Goal: Task Accomplishment & Management: Manage account settings

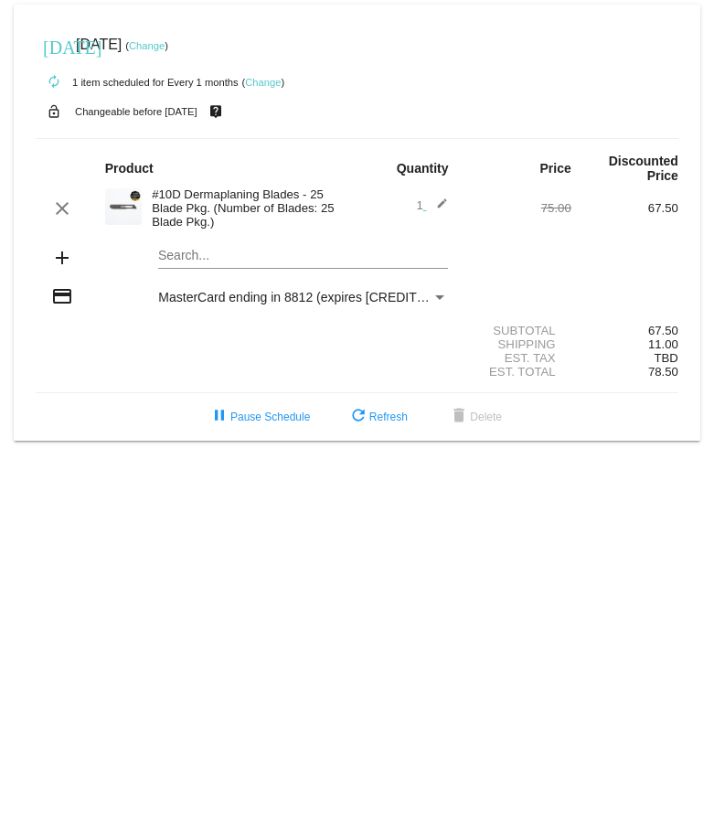
click at [165, 41] on link "Change" at bounding box center [147, 45] width 36 height 11
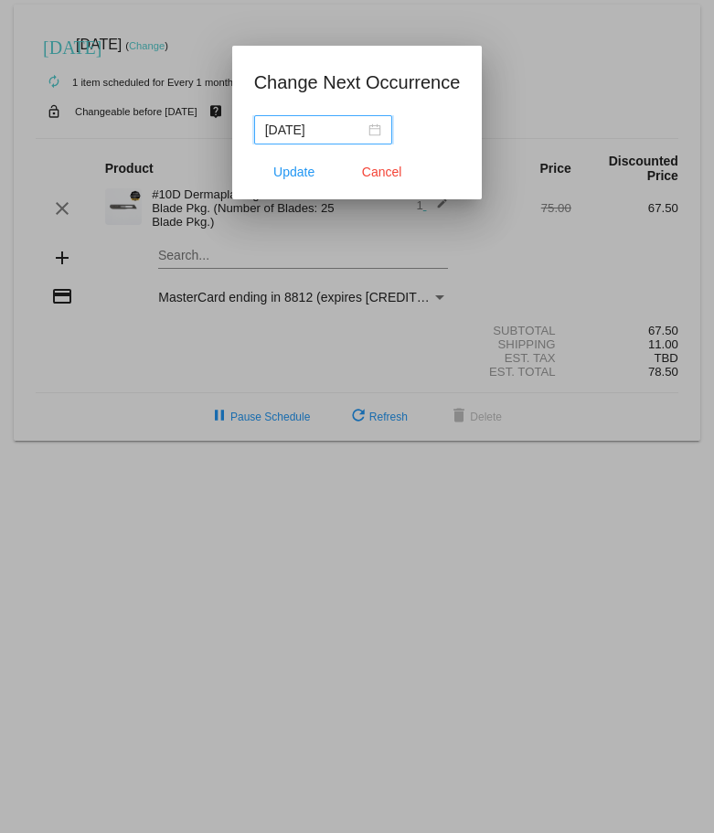
click at [366, 130] on div "[DATE]" at bounding box center [323, 130] width 116 height 20
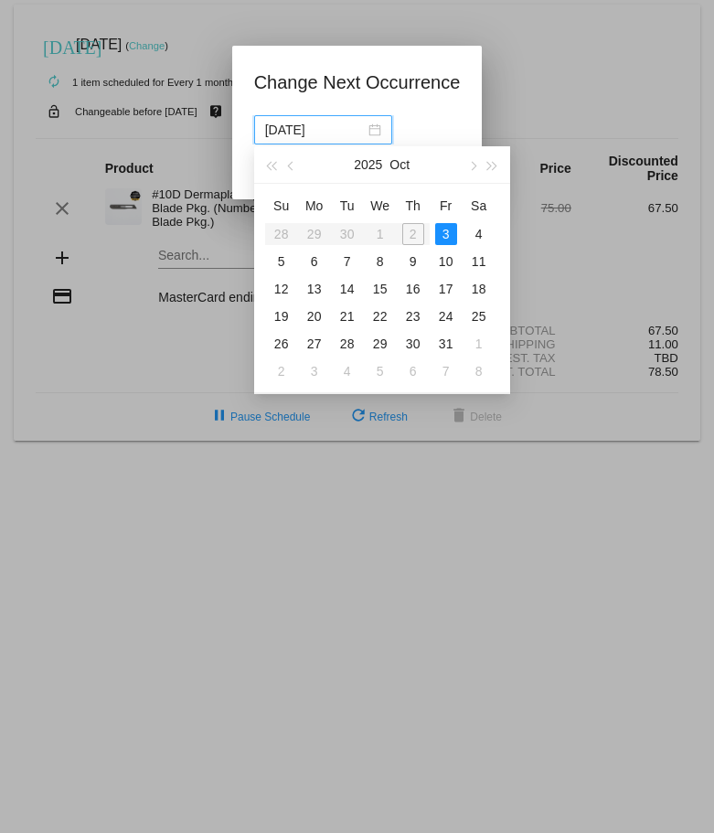
click at [411, 232] on table "Su Mo Tu We Th Fr Sa 28 29 30 1 2 3 4 5 6 7 8 9 10 11 12 13 14 15 16 17 18 19 2…" at bounding box center [380, 288] width 230 height 194
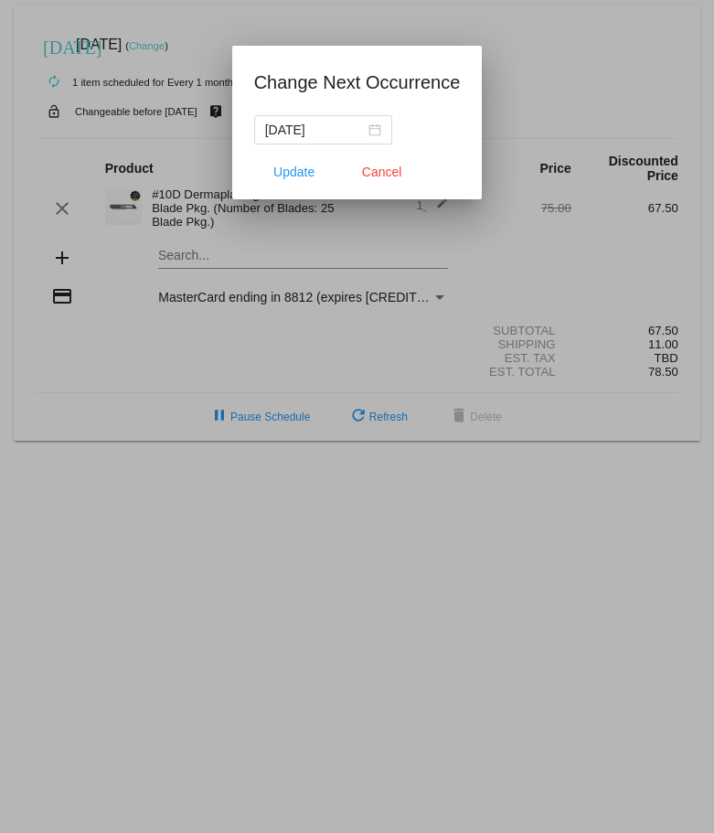
click at [452, 118] on div "[DATE]" at bounding box center [357, 129] width 207 height 29
click at [377, 168] on span "Cancel" at bounding box center [382, 172] width 40 height 15
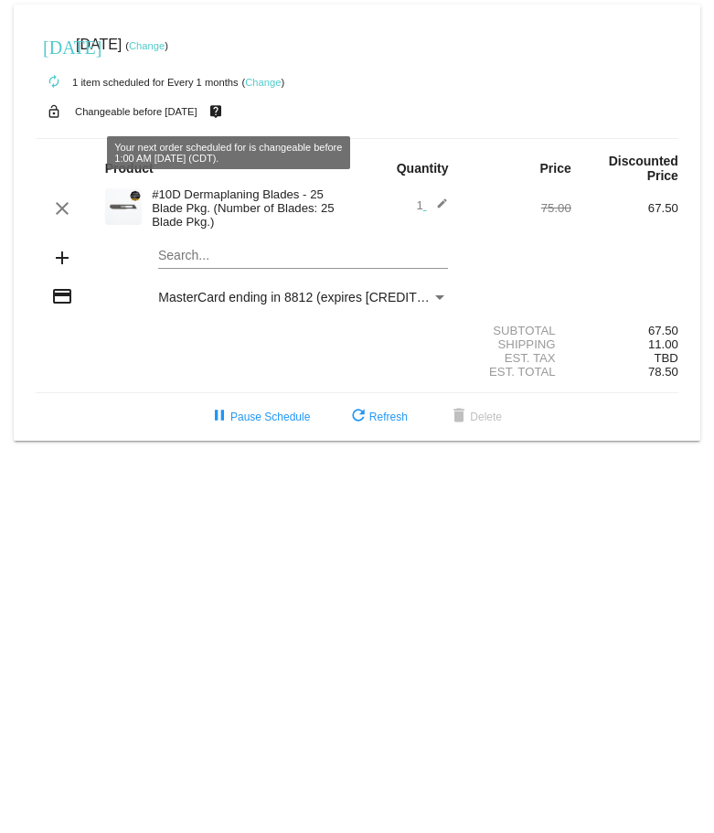
click at [165, 47] on link "Change" at bounding box center [147, 45] width 36 height 11
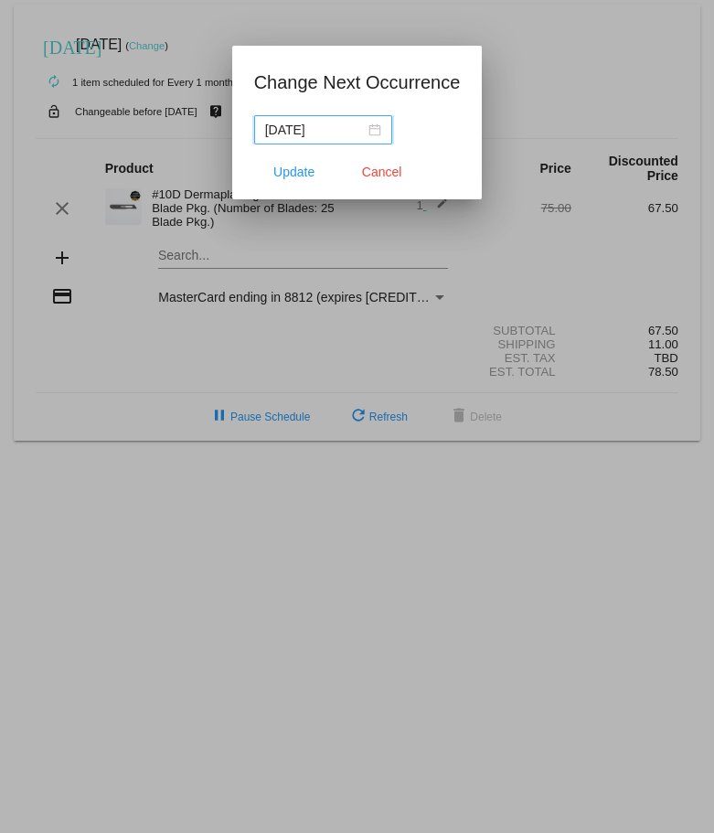
click at [338, 126] on input "[DATE]" at bounding box center [315, 130] width 100 height 20
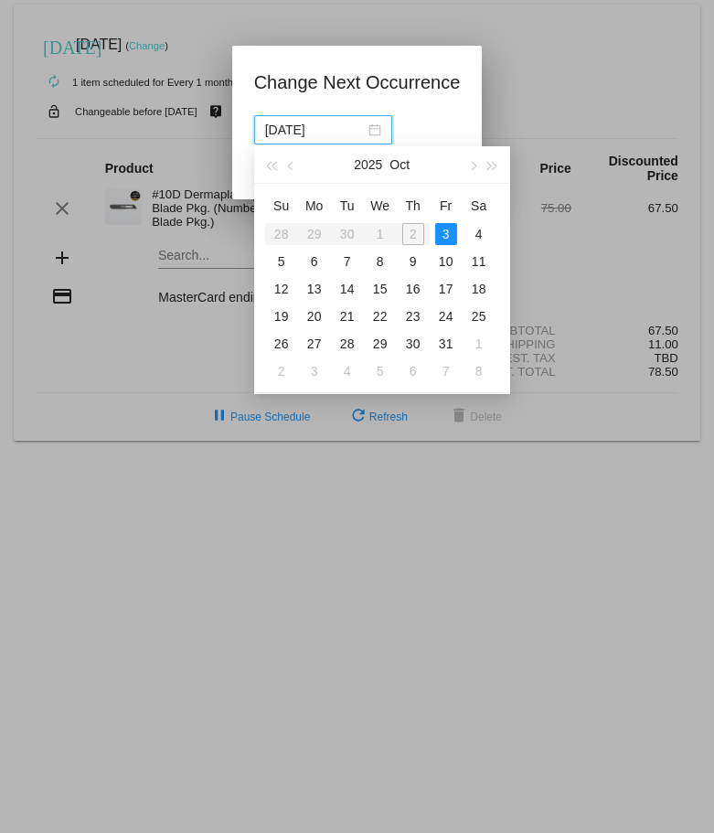
click at [412, 226] on table "Su Mo Tu We Th Fr Sa 28 29 30 1 2 3 4 5 6 7 8 9 10 11 12 13 14 15 16 17 18 19 2…" at bounding box center [380, 288] width 230 height 194
click at [411, 231] on table "Su Mo Tu We Th Fr Sa 28 29 30 1 2 3 4 5 6 7 8 9 10 11 12 13 14 15 16 17 18 19 2…" at bounding box center [380, 288] width 230 height 194
click at [437, 232] on div "3" at bounding box center [446, 234] width 22 height 22
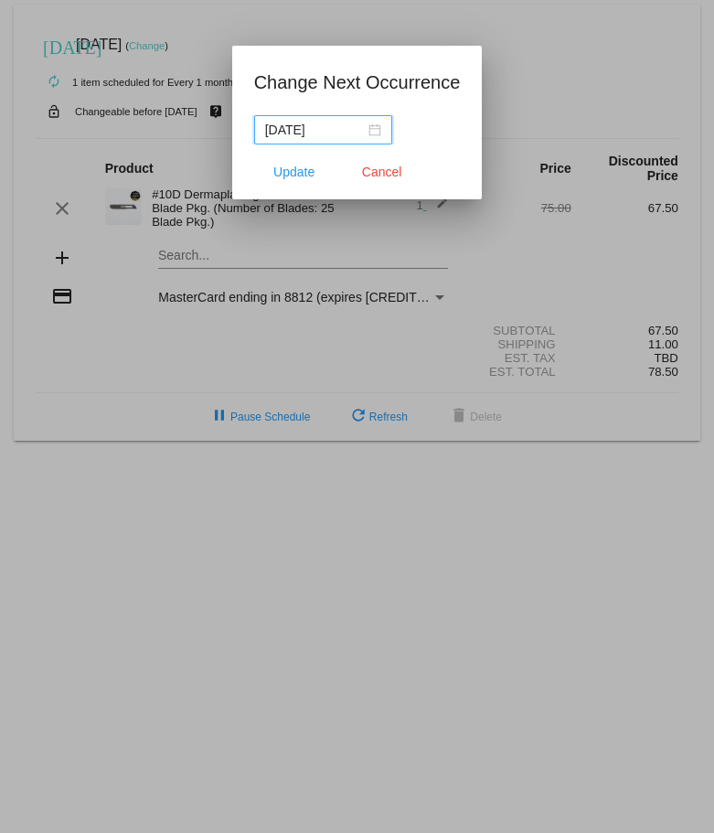
click at [559, 68] on div at bounding box center [357, 416] width 714 height 833
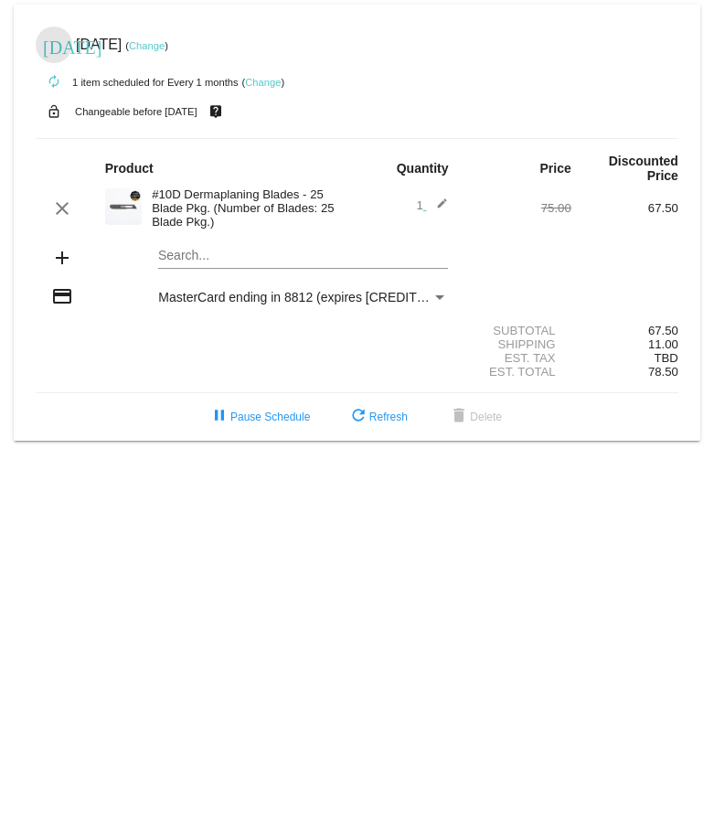
click at [56, 43] on mat-icon "[DATE]" at bounding box center [54, 46] width 22 height 22
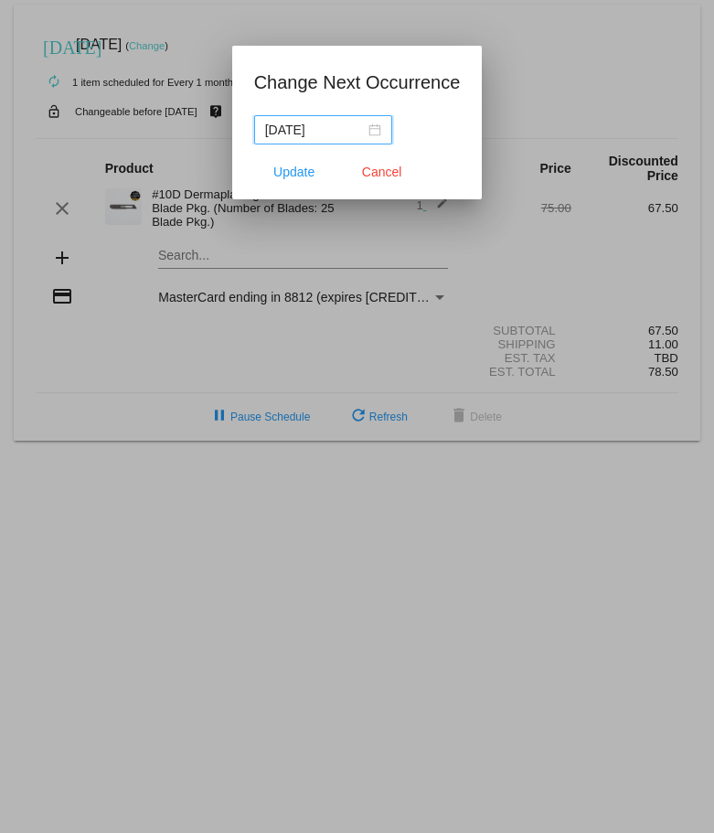
click at [384, 124] on nz-date-picker "[DATE]" at bounding box center [323, 129] width 138 height 29
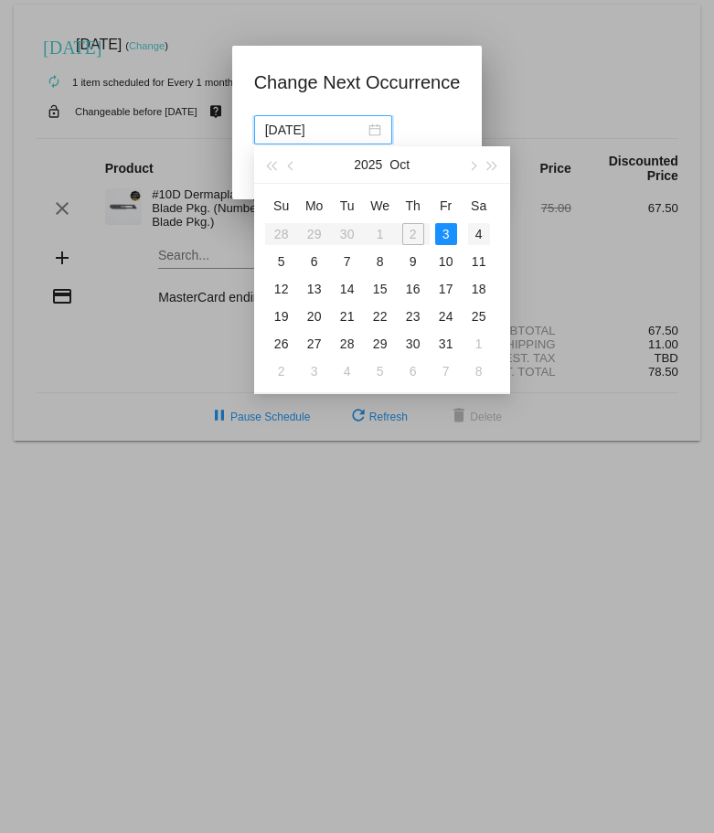
click at [472, 234] on div "4" at bounding box center [479, 234] width 22 height 22
type input "[DATE]"
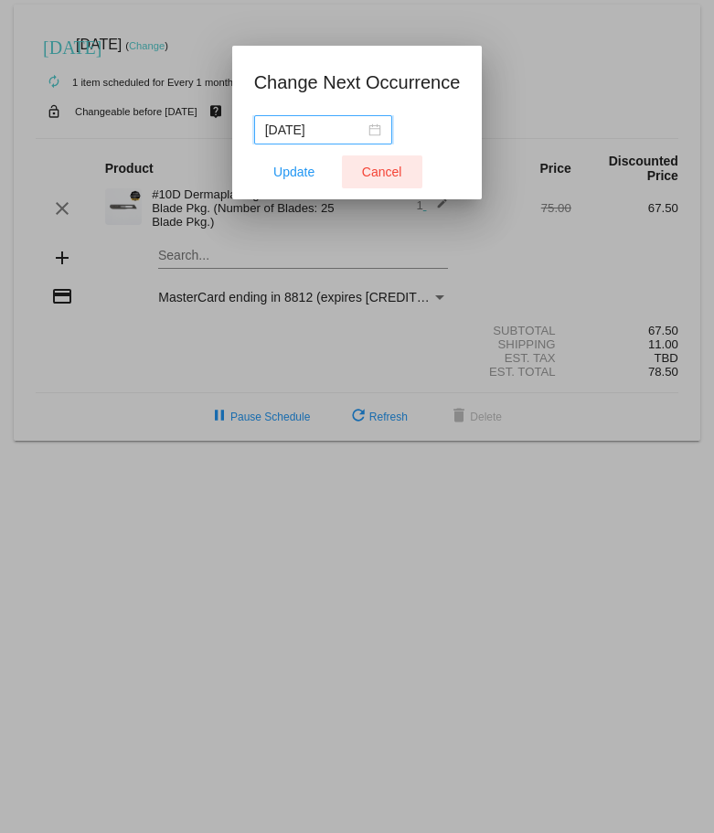
click at [395, 173] on span "Cancel" at bounding box center [382, 172] width 40 height 15
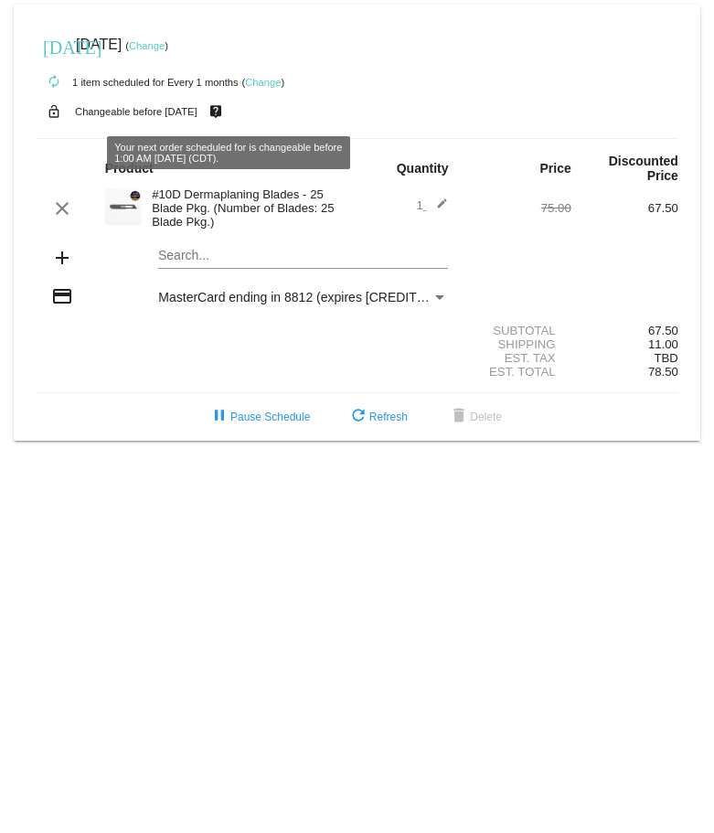
click at [226, 116] on mat-icon "live_help" at bounding box center [216, 112] width 22 height 24
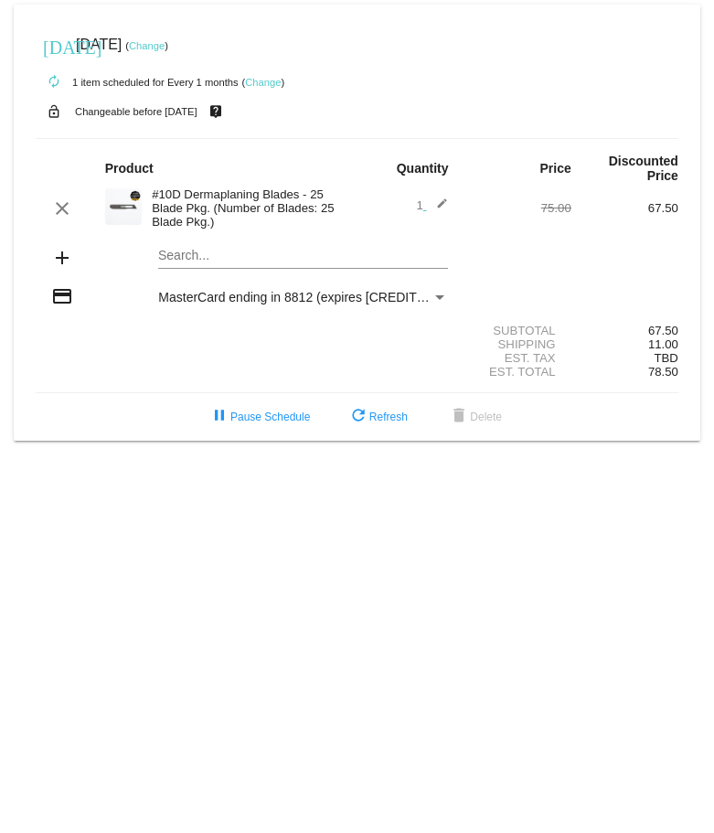
drag, startPoint x: 187, startPoint y: 108, endPoint x: 207, endPoint y: 114, distance: 20.2
click at [190, 110] on small "Changeable before [DATE]" at bounding box center [136, 111] width 122 height 11
